Goal: Task Accomplishment & Management: Use online tool/utility

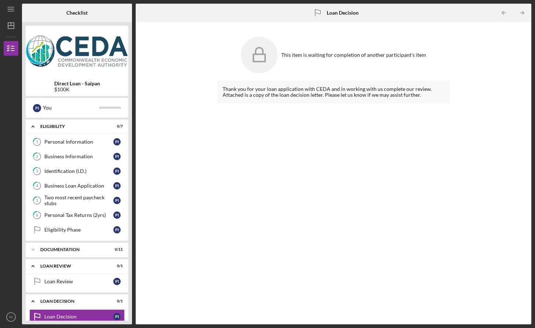
scroll to position [81, 0]
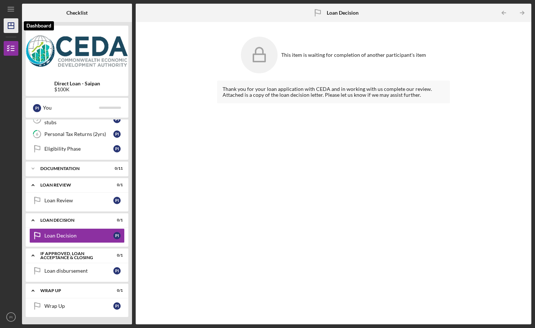
click at [17, 26] on icon "Icon/Dashboard" at bounding box center [11, 25] width 18 height 18
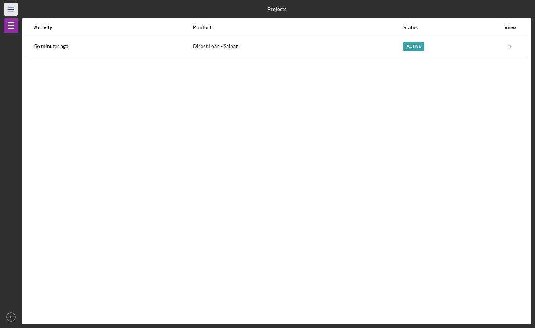
click at [14, 10] on icon "Icon/Menu" at bounding box center [11, 9] width 16 height 16
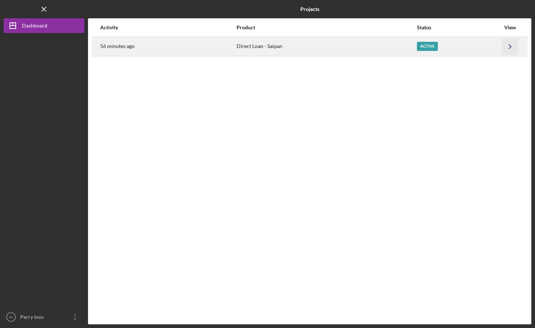
click at [509, 47] on icon "Icon/Navigate" at bounding box center [510, 46] width 16 height 16
